Goal: Task Accomplishment & Management: Complete application form

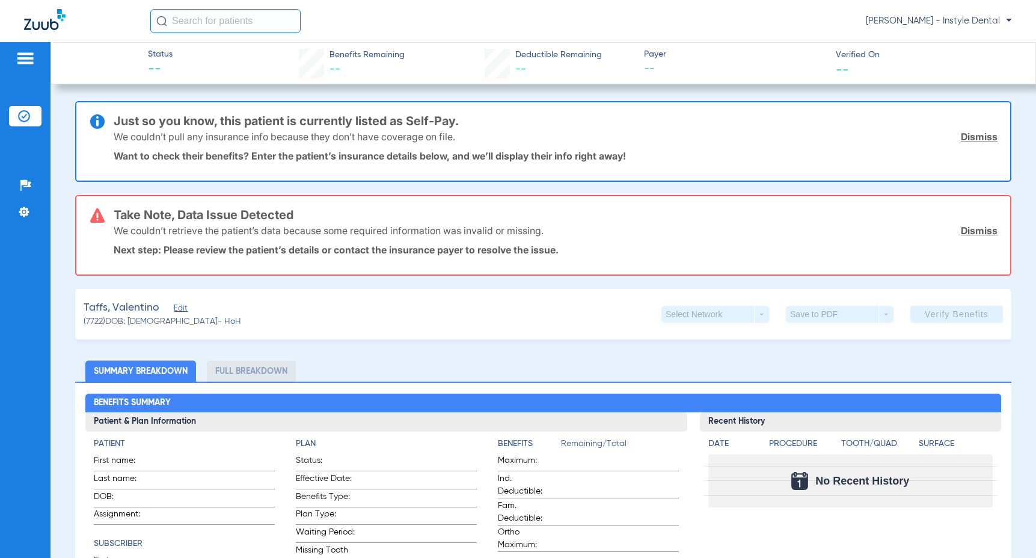
click at [973, 234] on link "Dismiss" at bounding box center [979, 230] width 37 height 12
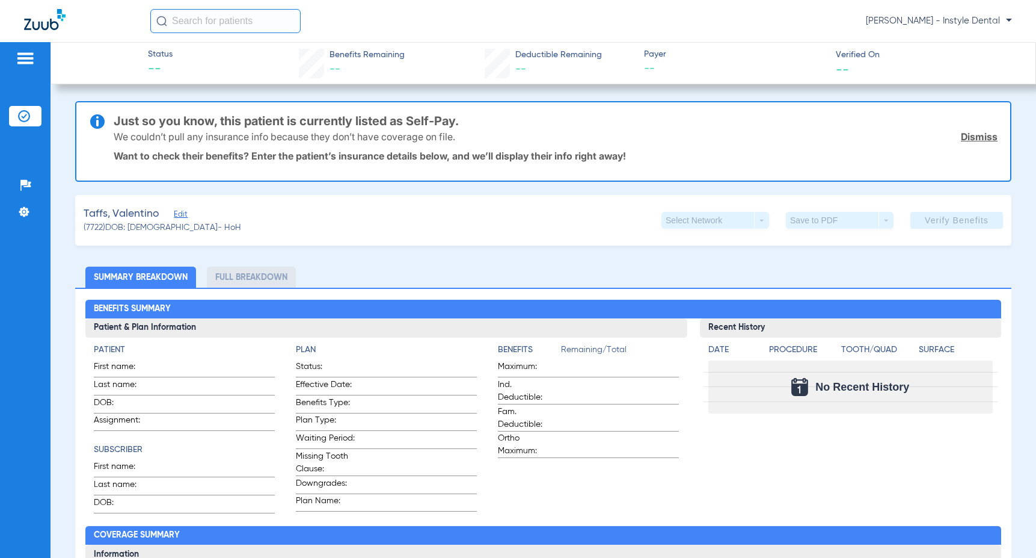
click at [971, 135] on link "Dismiss" at bounding box center [979, 137] width 37 height 12
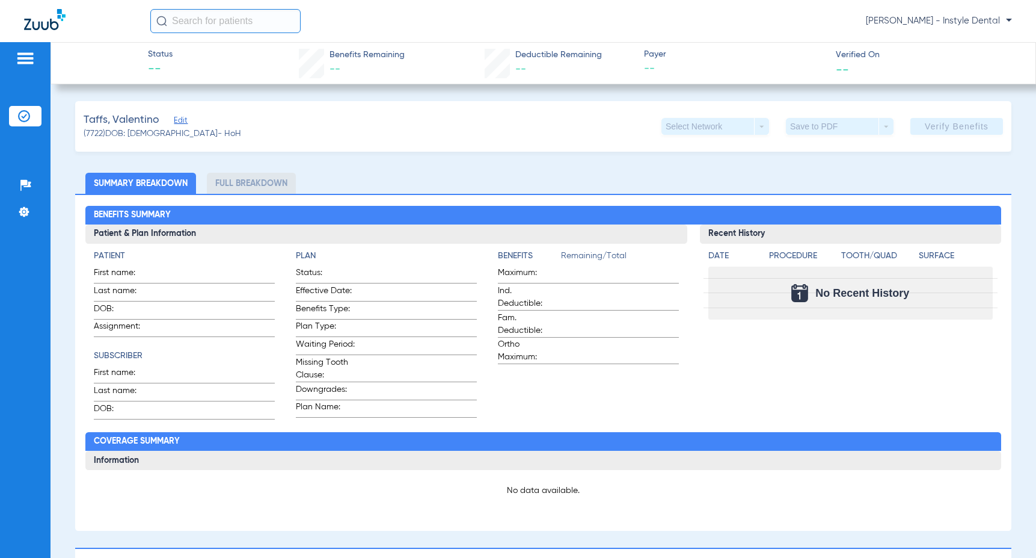
click at [182, 120] on span "Edit" at bounding box center [179, 121] width 11 height 11
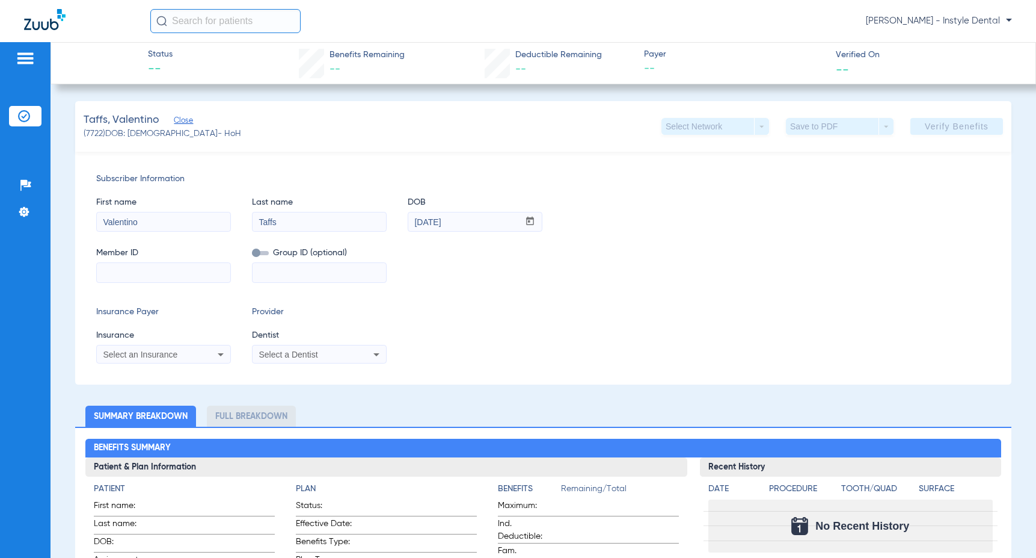
click at [110, 272] on input at bounding box center [164, 272] width 134 height 19
type input "30012121"
click at [320, 356] on div "Select a Dentist" at bounding box center [307, 354] width 97 height 8
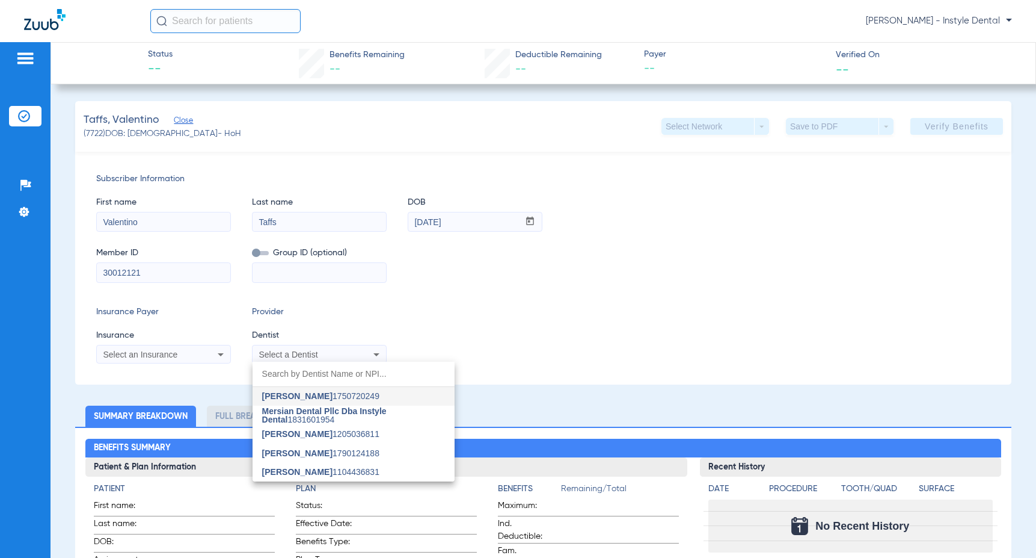
click at [377, 353] on div at bounding box center [518, 279] width 1036 height 558
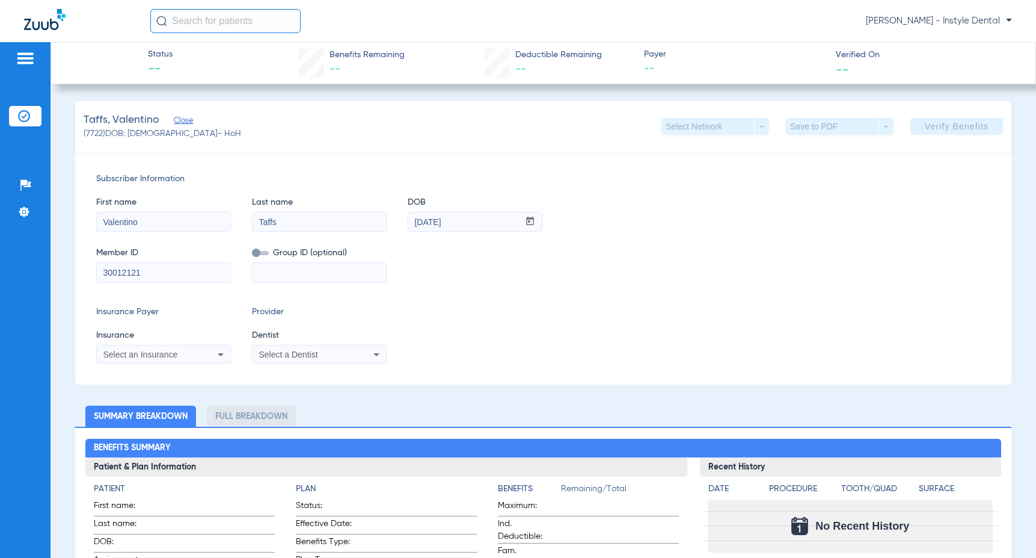
click at [377, 352] on icon at bounding box center [376, 354] width 14 height 14
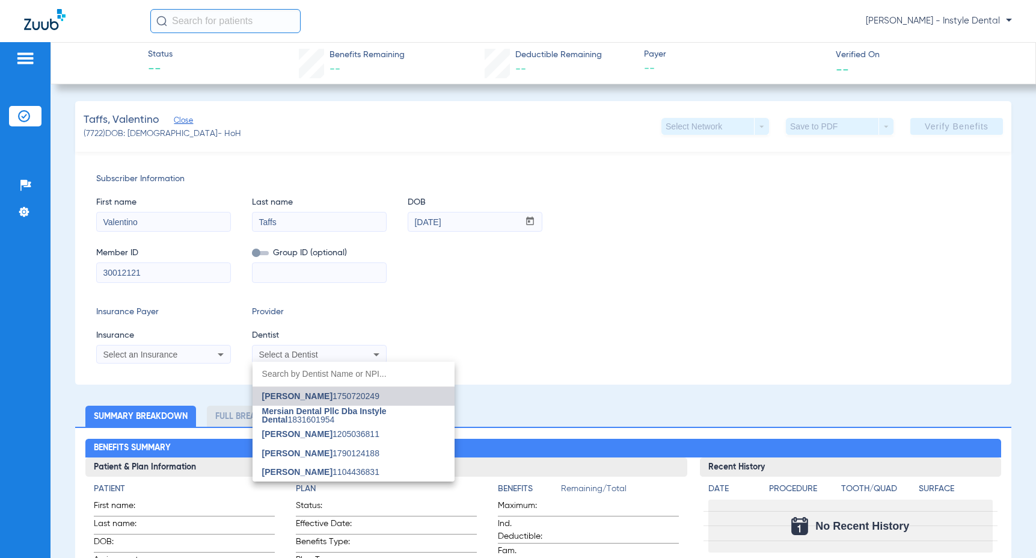
click at [320, 393] on span "[PERSON_NAME]" at bounding box center [297, 396] width 70 height 10
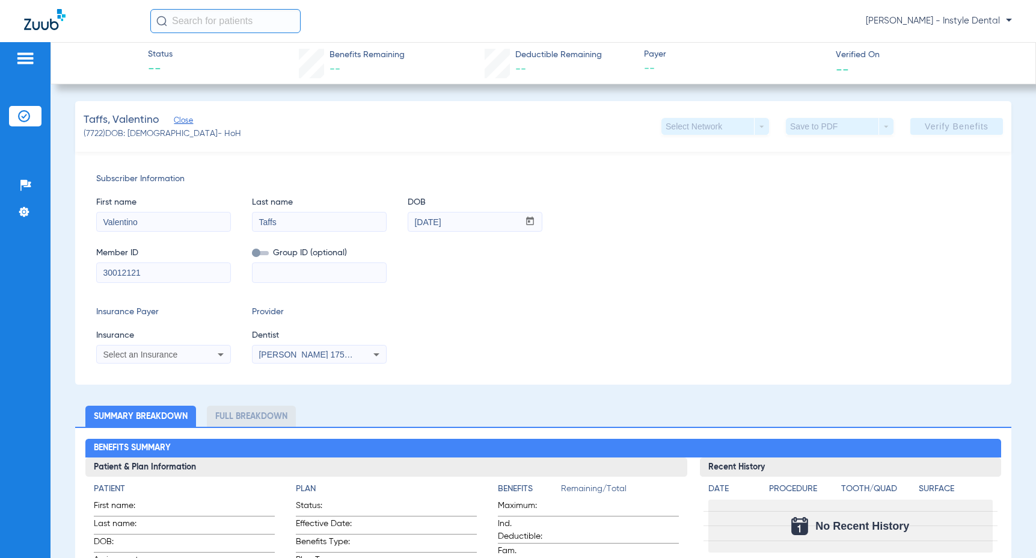
click at [146, 352] on span "Select an Insurance" at bounding box center [140, 354] width 75 height 10
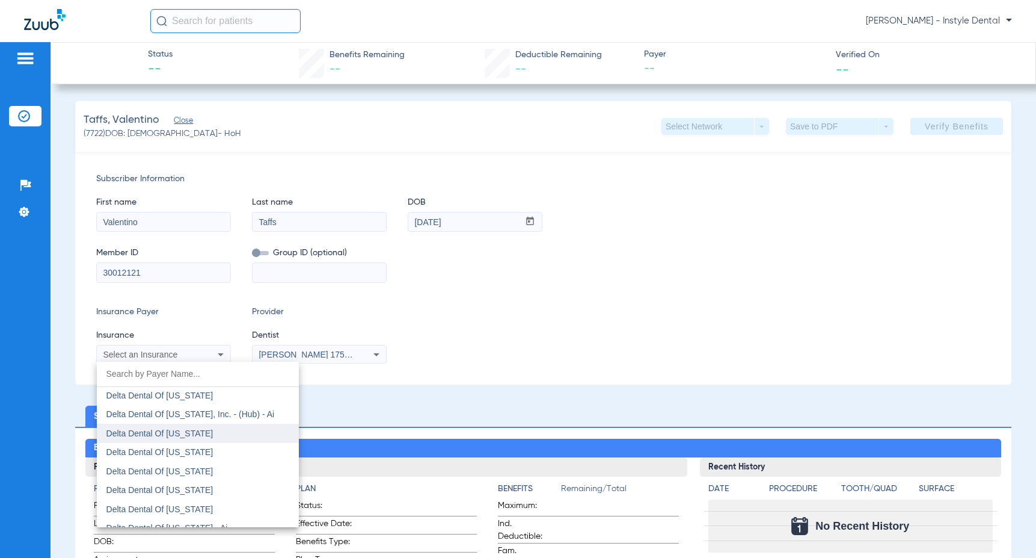
scroll to position [2655, 0]
click at [186, 453] on span "Delta Dental Of [US_STATE]" at bounding box center [159, 451] width 107 height 10
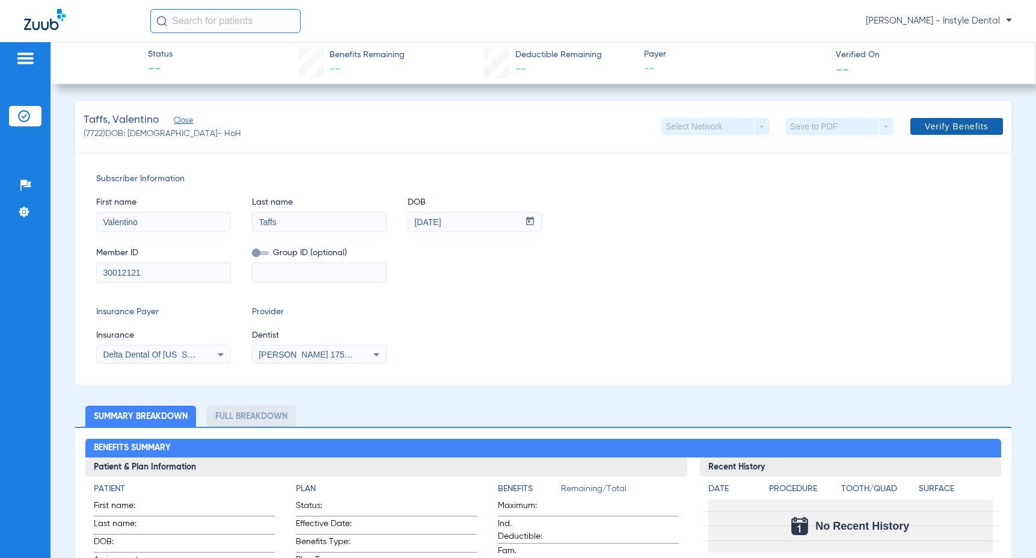
click at [949, 125] on span "Verify Benefits" at bounding box center [957, 127] width 64 height 10
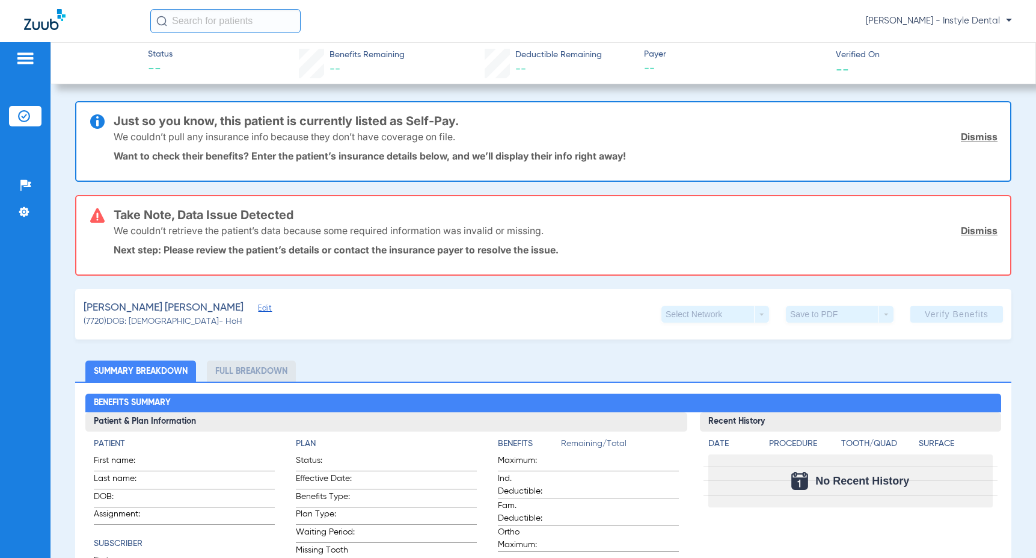
click at [977, 229] on link "Dismiss" at bounding box center [979, 230] width 37 height 12
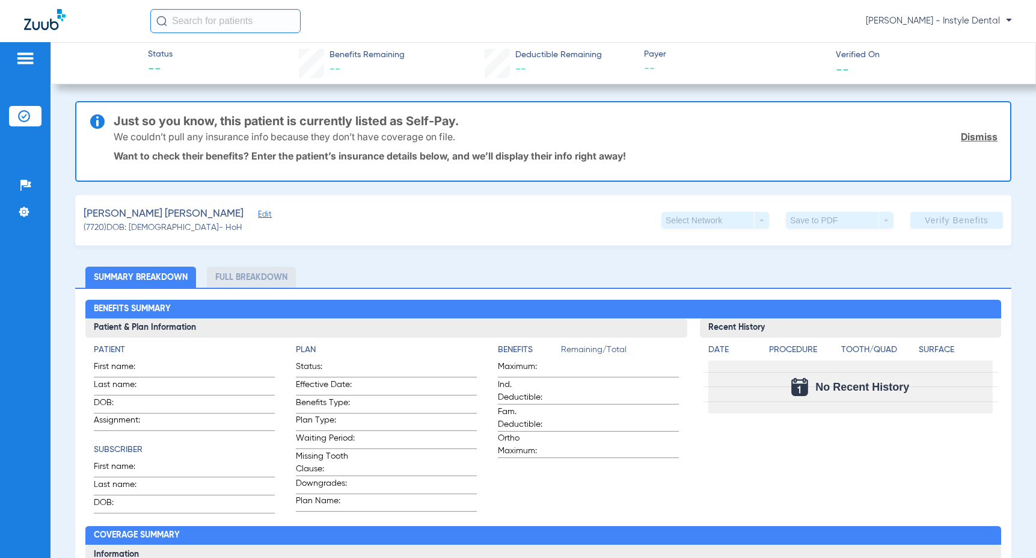
click at [971, 134] on link "Dismiss" at bounding box center [979, 137] width 37 height 12
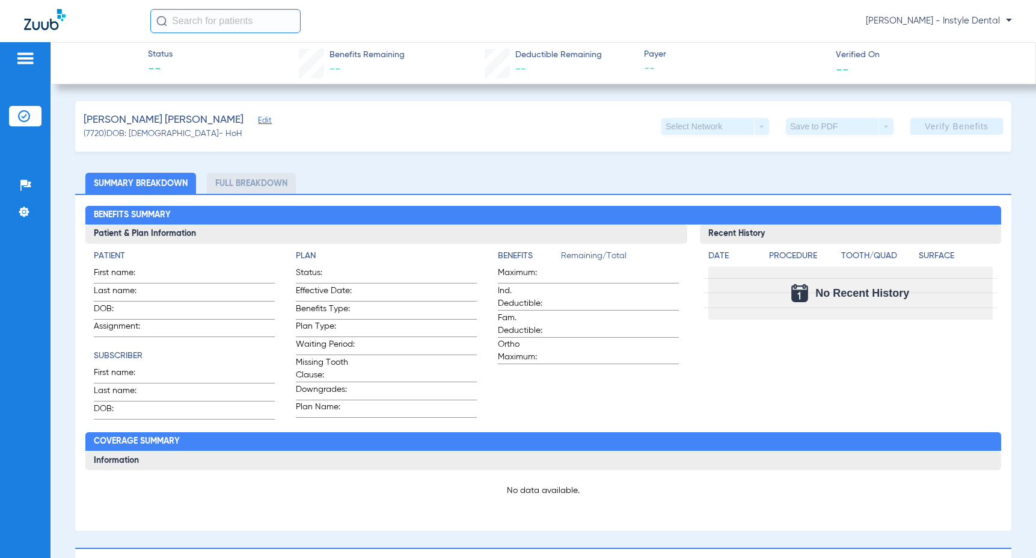
click at [258, 120] on span "Edit" at bounding box center [263, 121] width 11 height 11
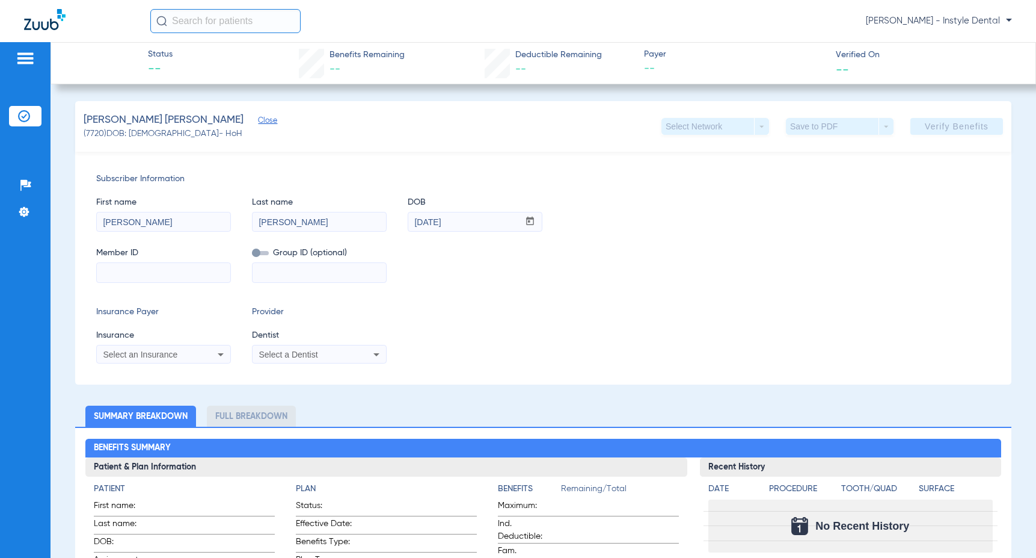
click at [378, 353] on icon at bounding box center [377, 354] width 6 height 3
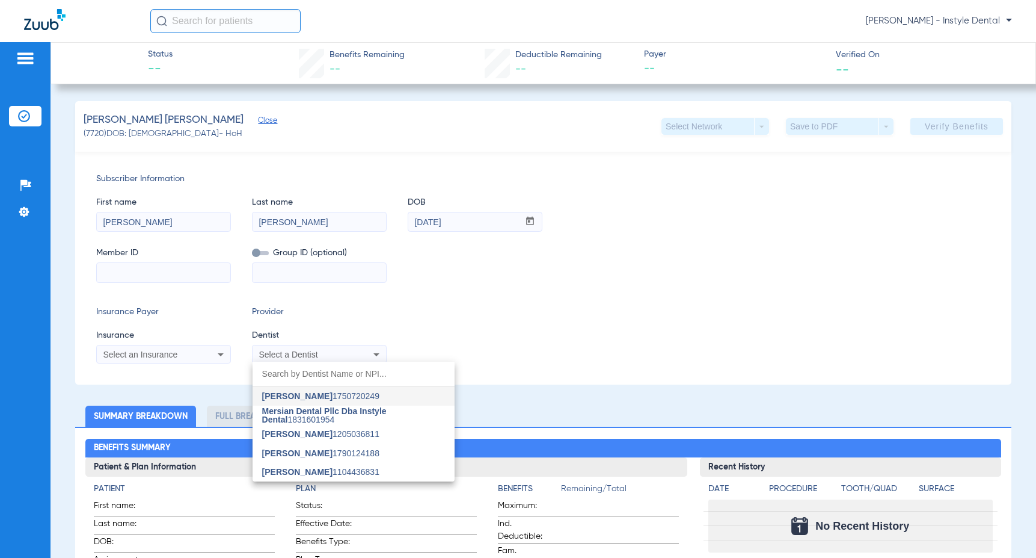
click at [402, 314] on div at bounding box center [518, 279] width 1036 height 558
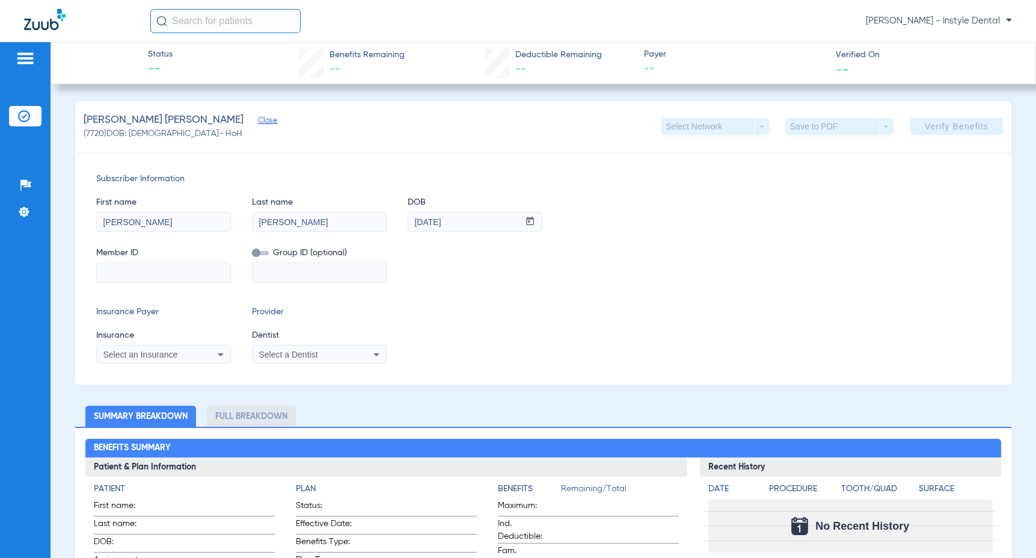
click at [378, 355] on icon at bounding box center [376, 354] width 14 height 14
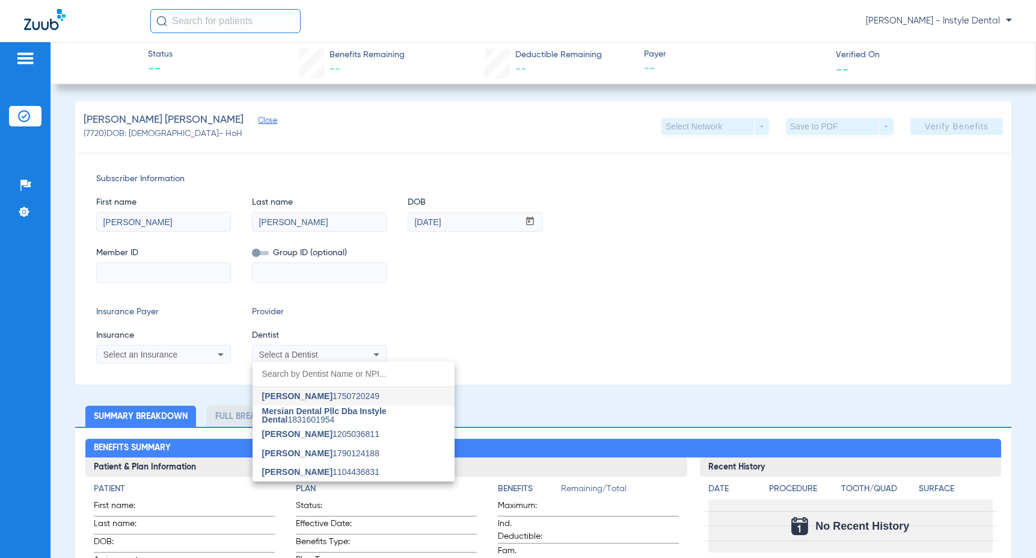
drag, startPoint x: 343, startPoint y: 393, endPoint x: 256, endPoint y: 383, distance: 88.4
click at [342, 393] on span "Nazanin Ghahremani 1750720249" at bounding box center [320, 396] width 117 height 8
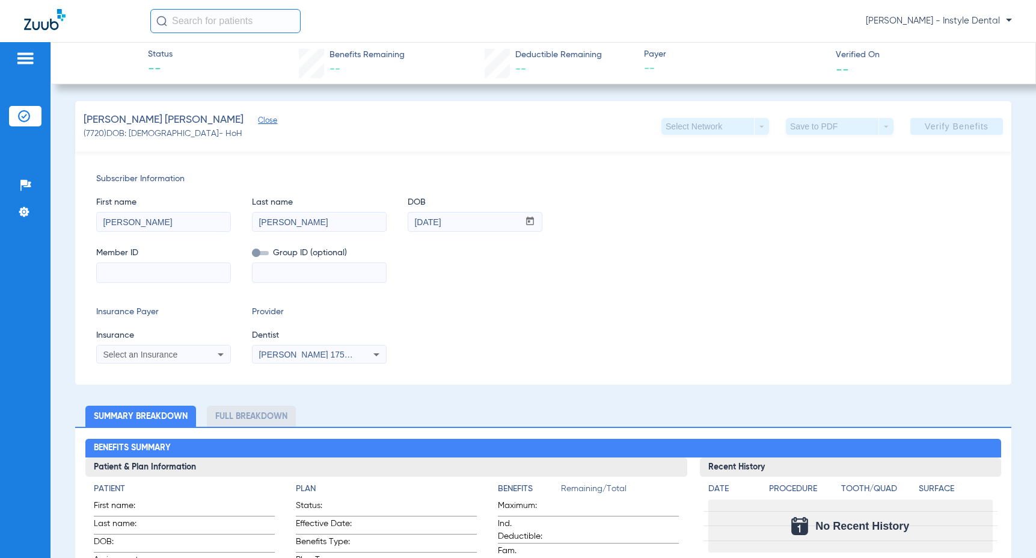
click at [223, 352] on icon at bounding box center [221, 354] width 14 height 14
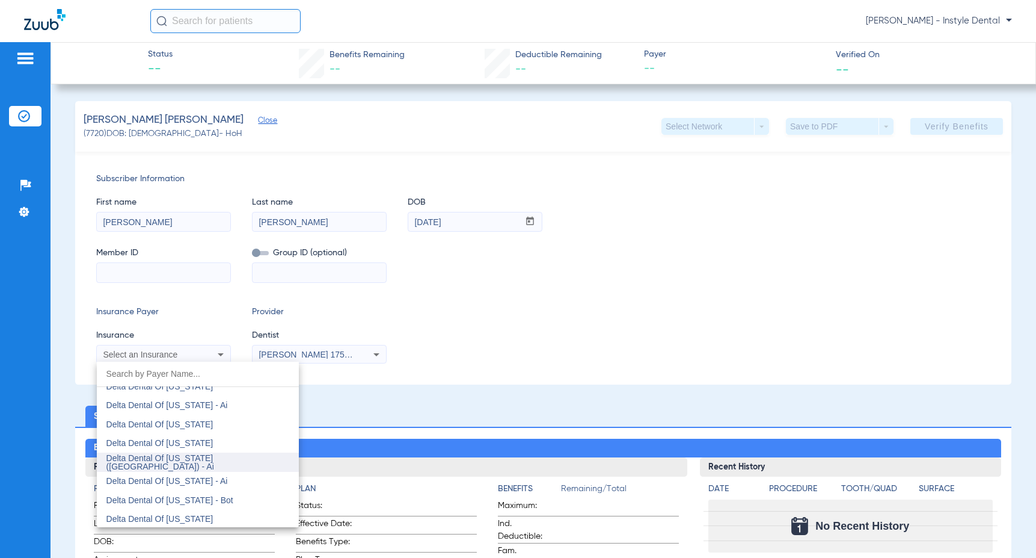
scroll to position [2771, 0]
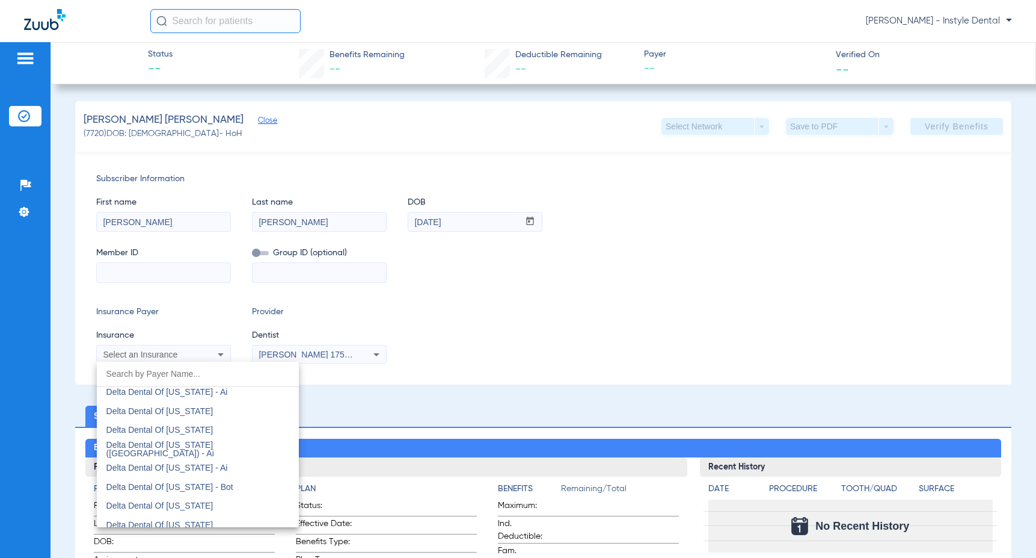
drag, startPoint x: 197, startPoint y: 428, endPoint x: 201, endPoint y: 437, distance: 10.0
click at [196, 428] on span "Delta Dental Of [US_STATE]" at bounding box center [159, 430] width 107 height 10
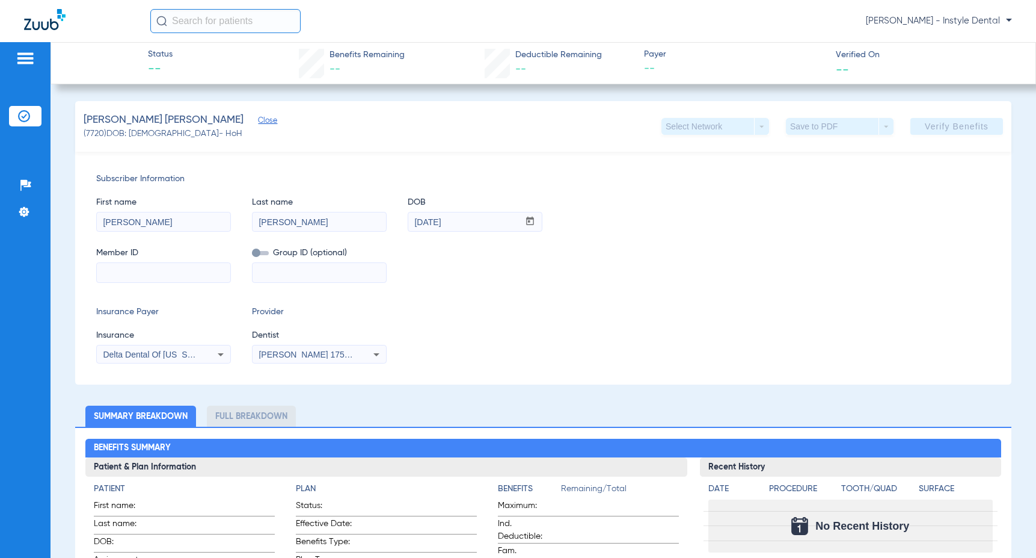
click at [105, 266] on input at bounding box center [164, 272] width 134 height 19
type input "7830240310"
drag, startPoint x: 956, startPoint y: 126, endPoint x: 946, endPoint y: 126, distance: 10.8
click at [956, 125] on span "Verify Benefits" at bounding box center [957, 127] width 64 height 10
